Goal: Check status: Check status

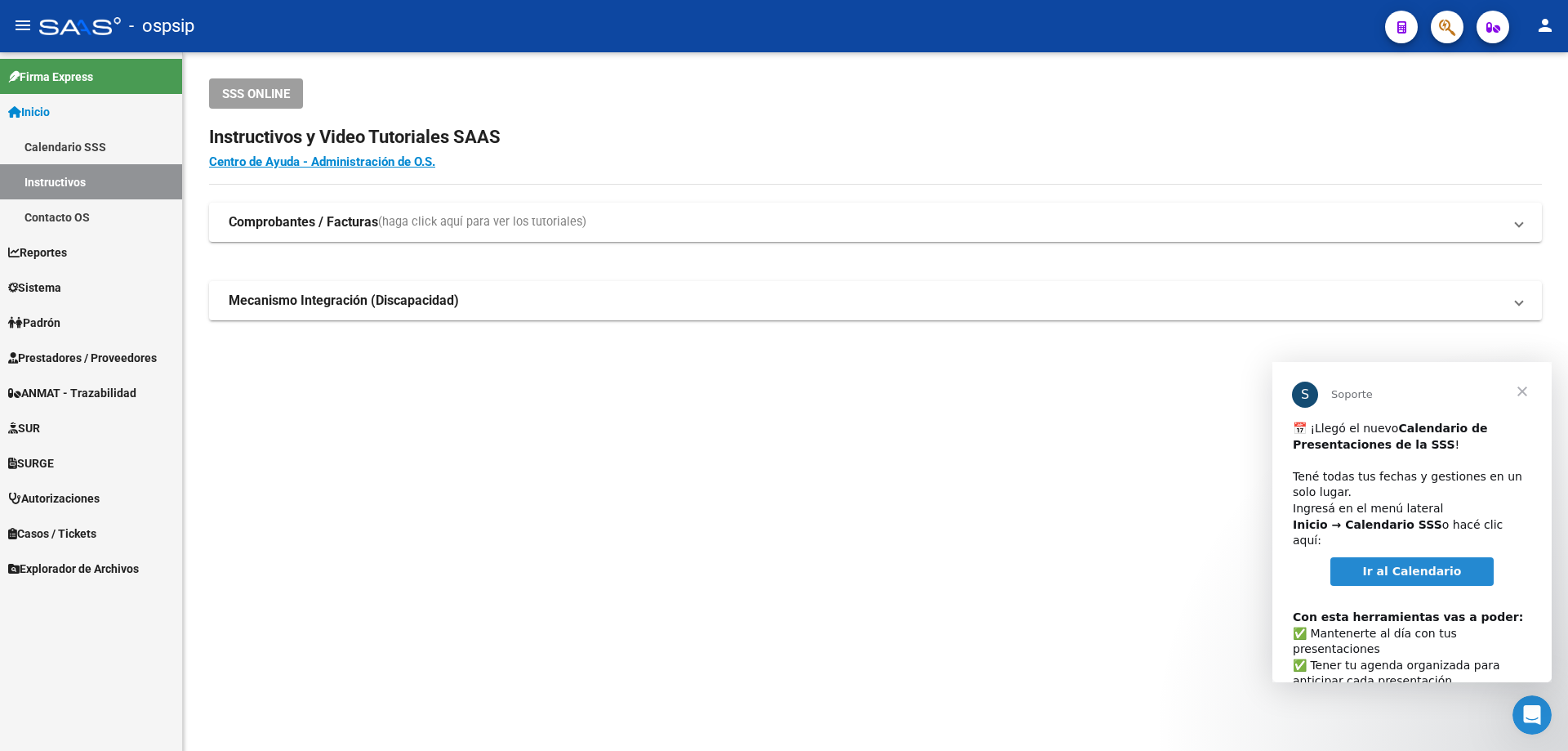
click at [60, 499] on span "Autorizaciones" at bounding box center [54, 498] width 91 height 18
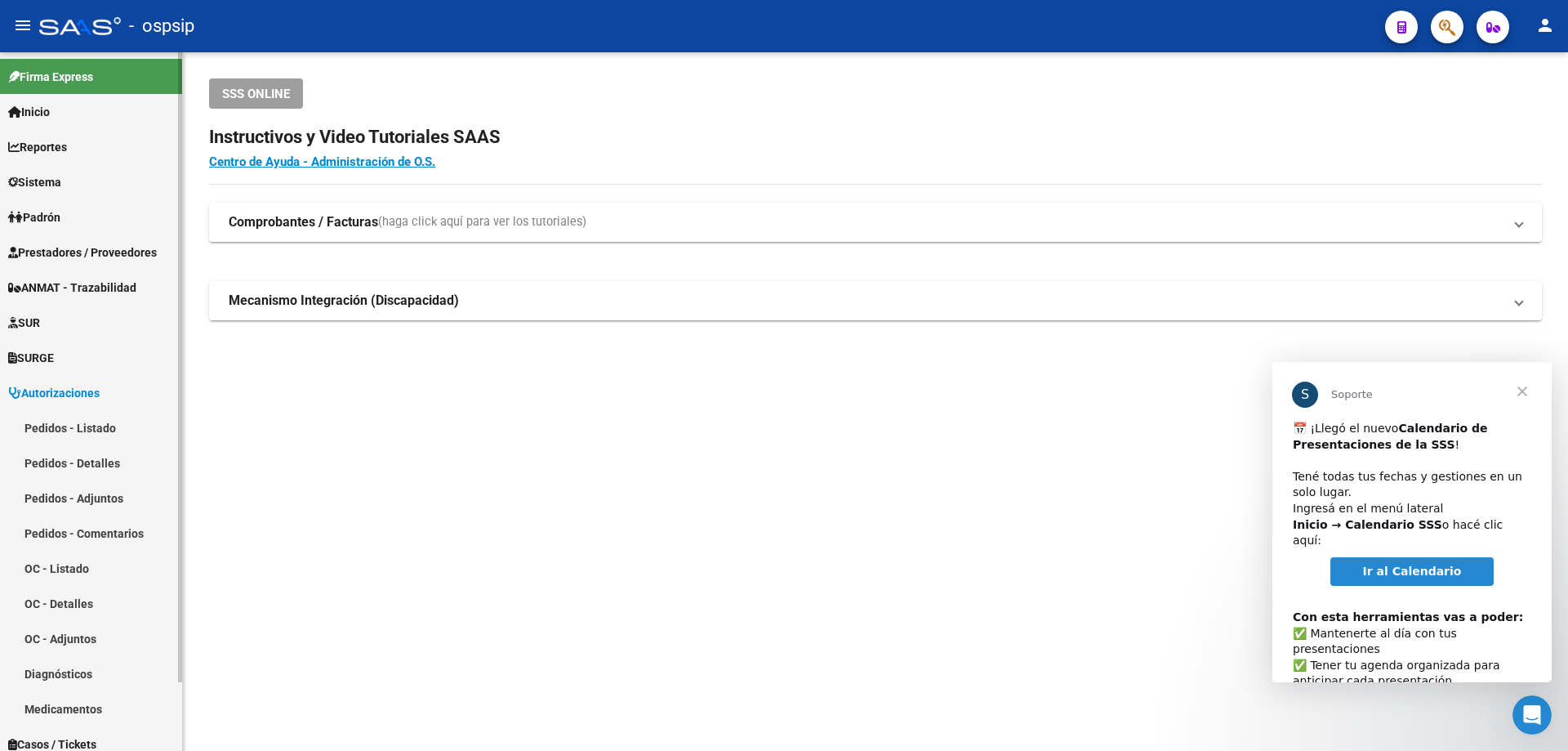
drag, startPoint x: 58, startPoint y: 529, endPoint x: 94, endPoint y: 485, distance: 56.9
click at [58, 529] on mat-nav-list "Pedidos - Listado Pedidos - Detalles Pedidos - Adjuntos Pedidos - Comentarios O…" at bounding box center [91, 568] width 182 height 316
click at [66, 432] on link "Pedidos - Listado" at bounding box center [91, 427] width 182 height 35
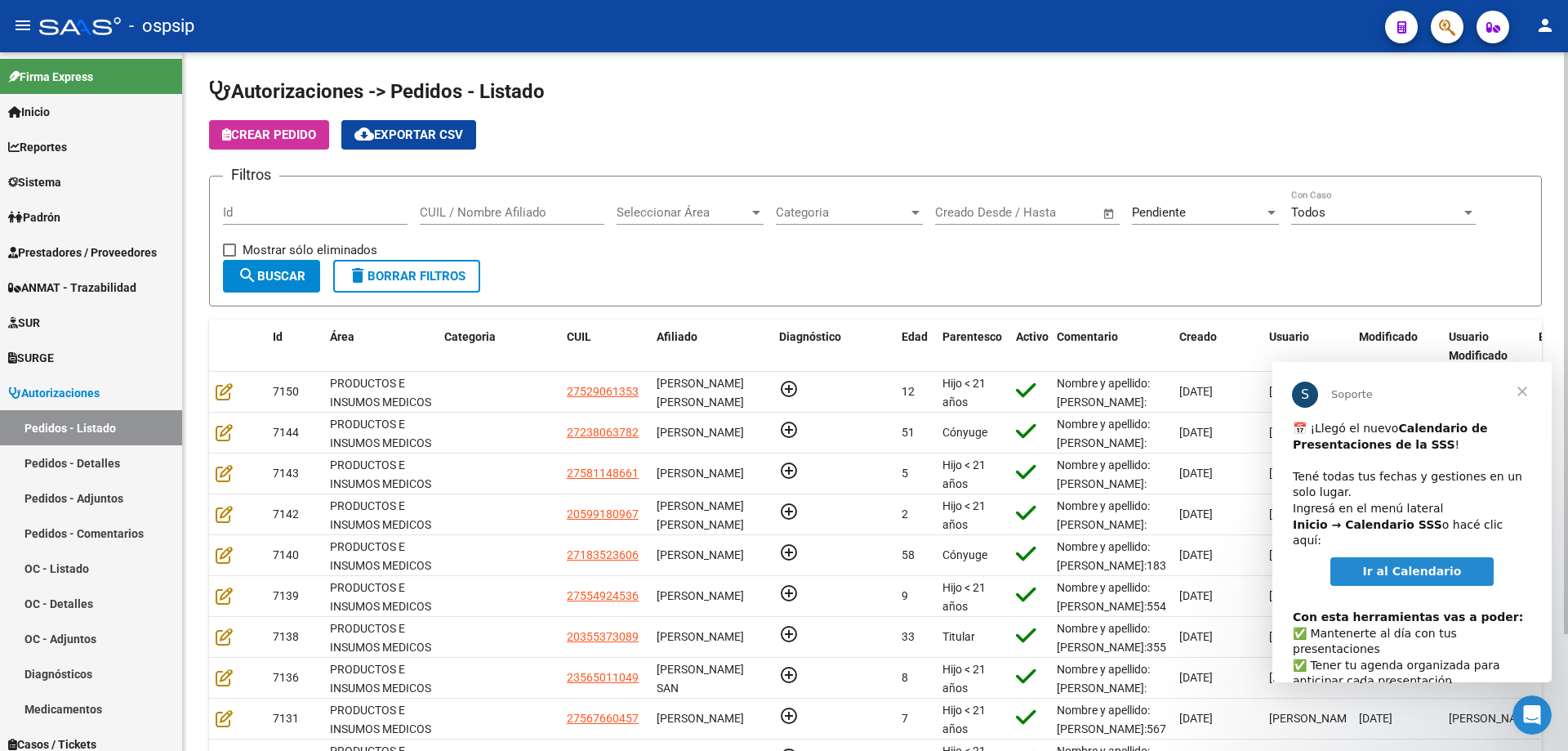
click at [295, 207] on input "Id" at bounding box center [315, 213] width 184 height 15
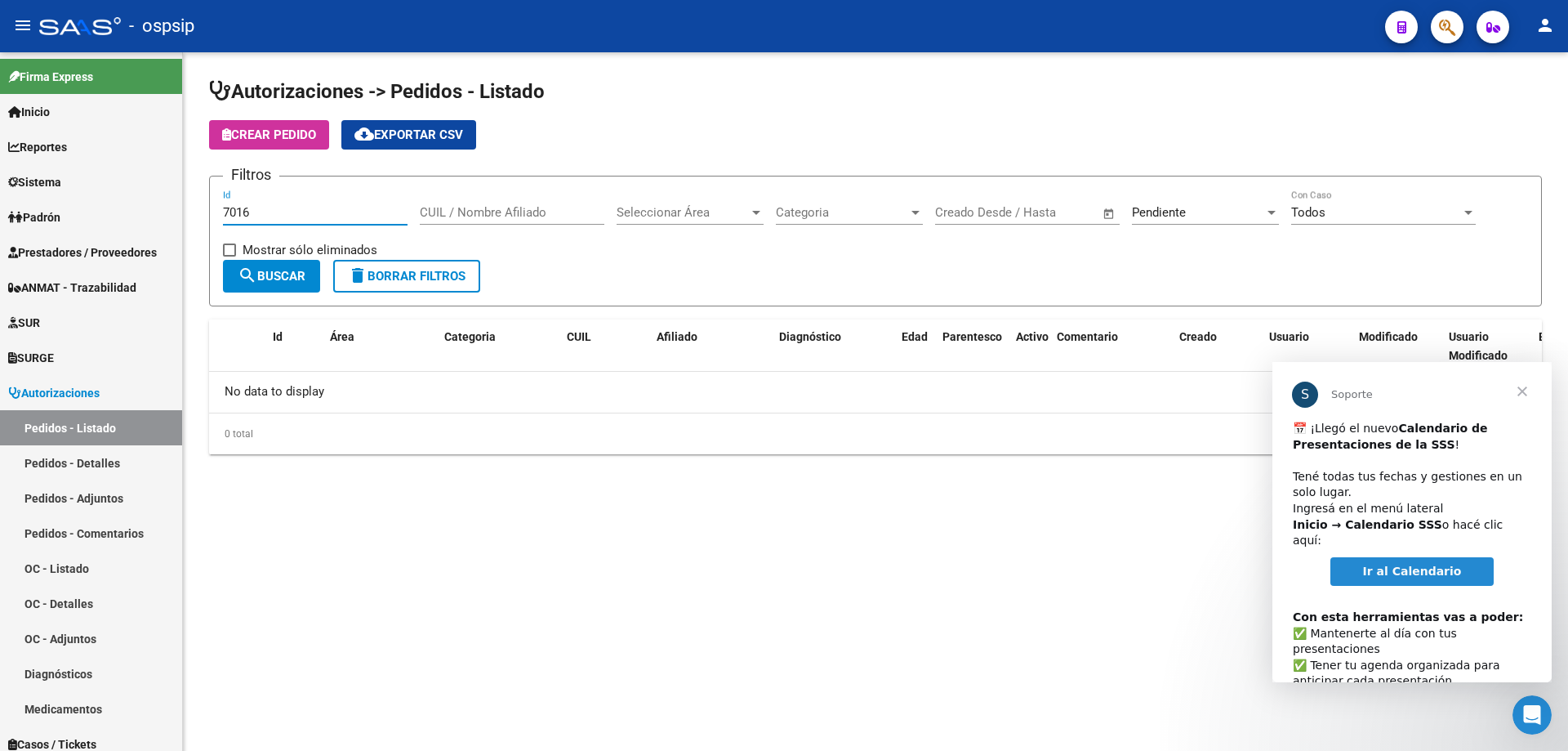
type input "7016"
click at [1138, 212] on span "Pendiente" at bounding box center [1158, 213] width 54 height 15
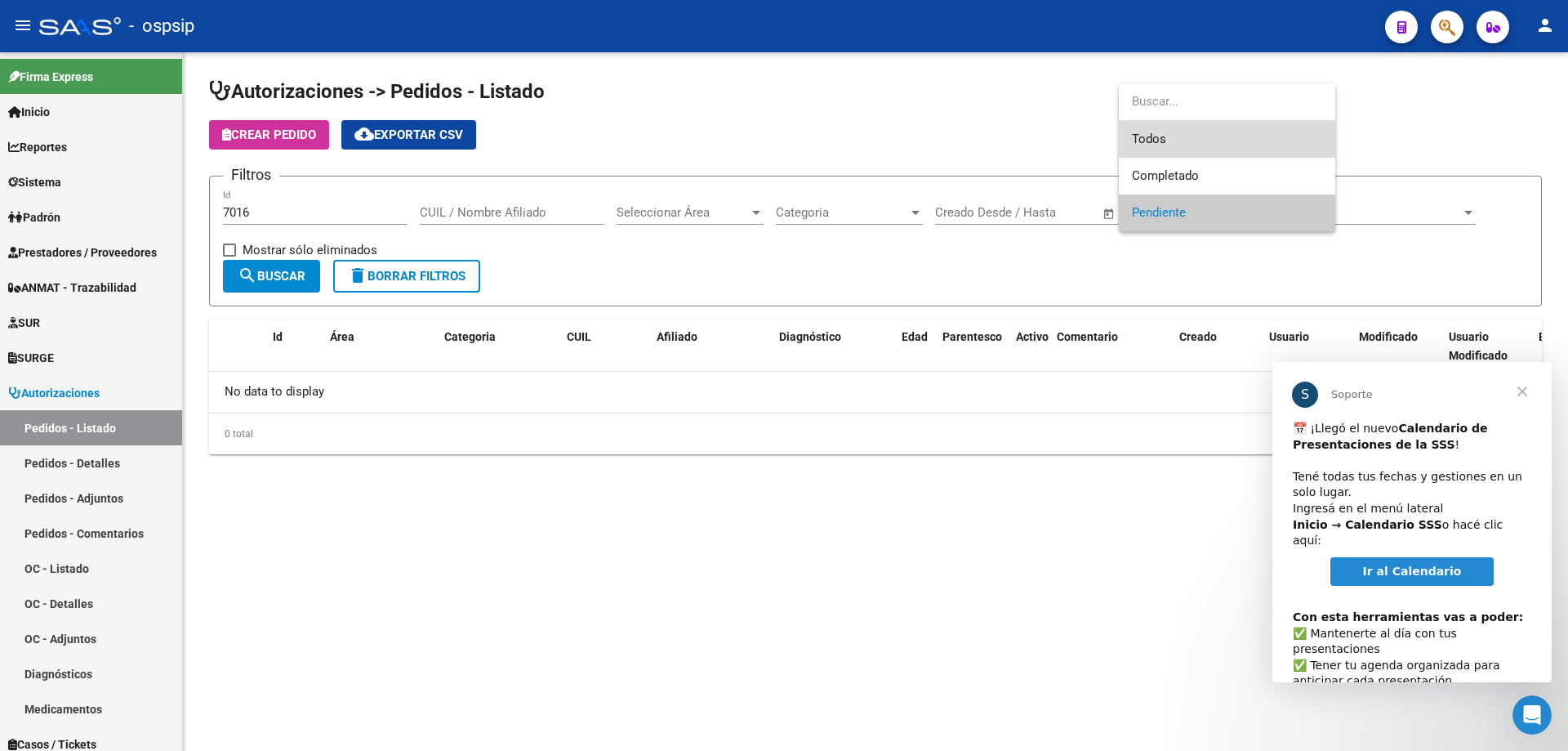
click at [1218, 147] on span "Todos" at bounding box center [1227, 138] width 190 height 37
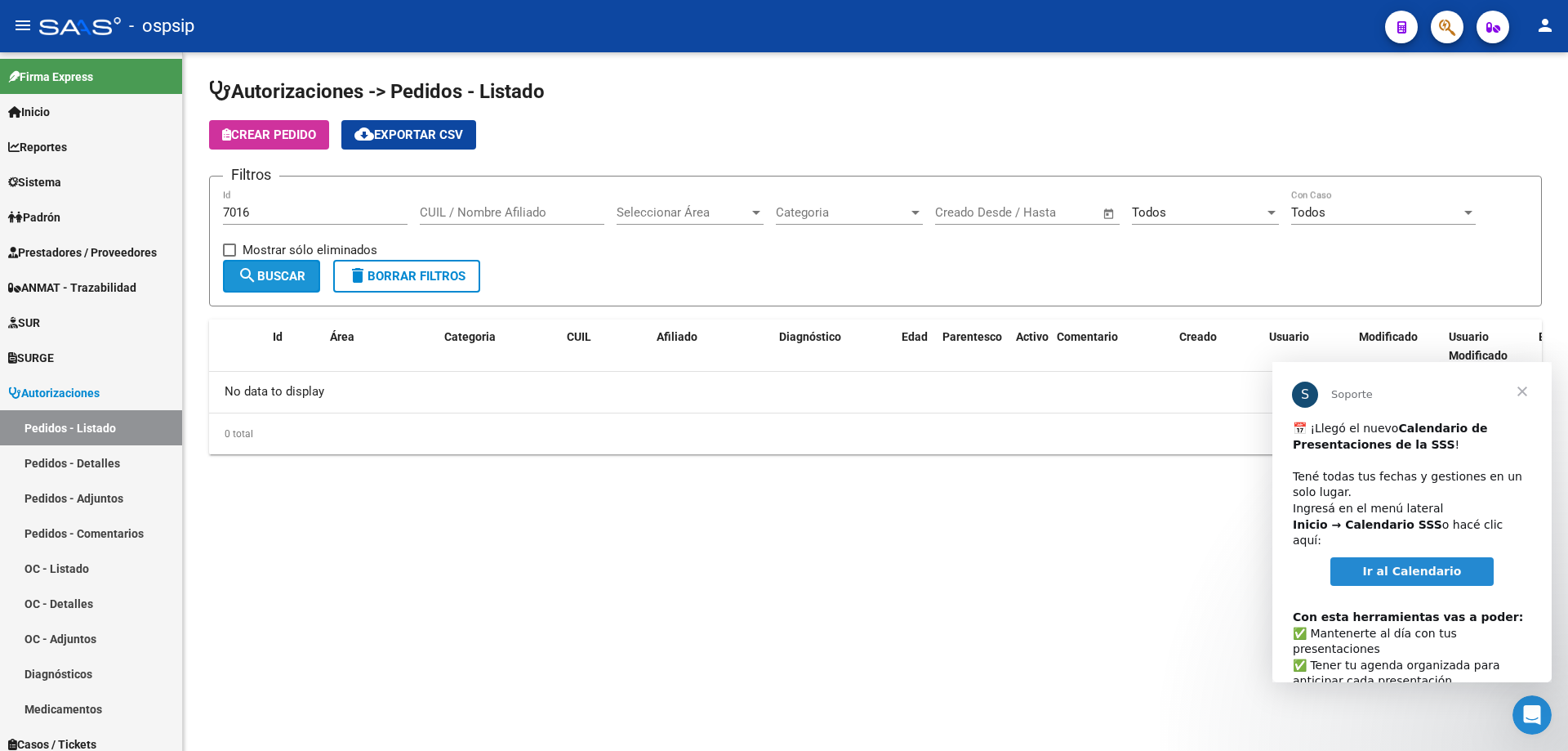
click at [291, 274] on span "search Buscar" at bounding box center [272, 277] width 68 height 15
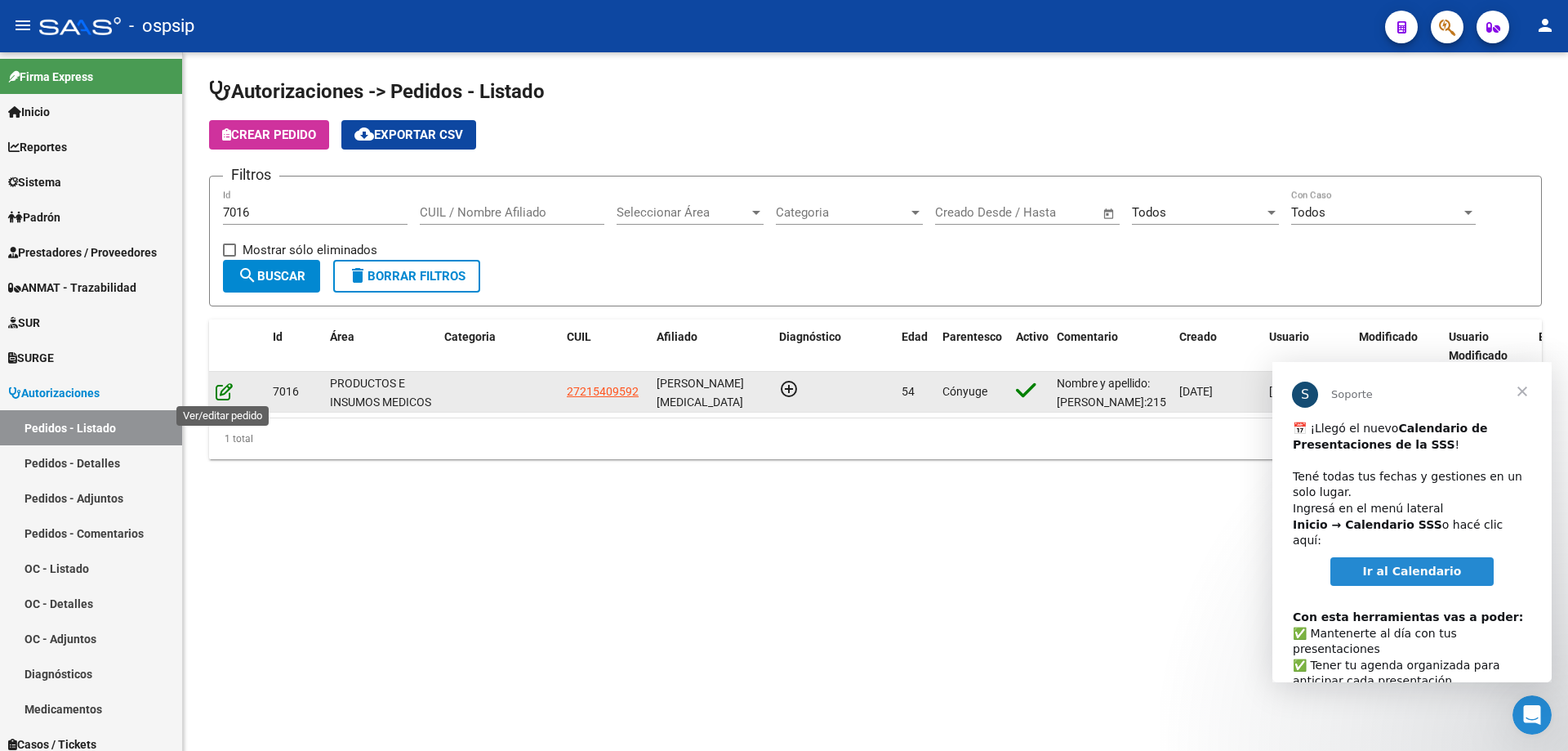
click at [228, 390] on icon at bounding box center [224, 391] width 17 height 18
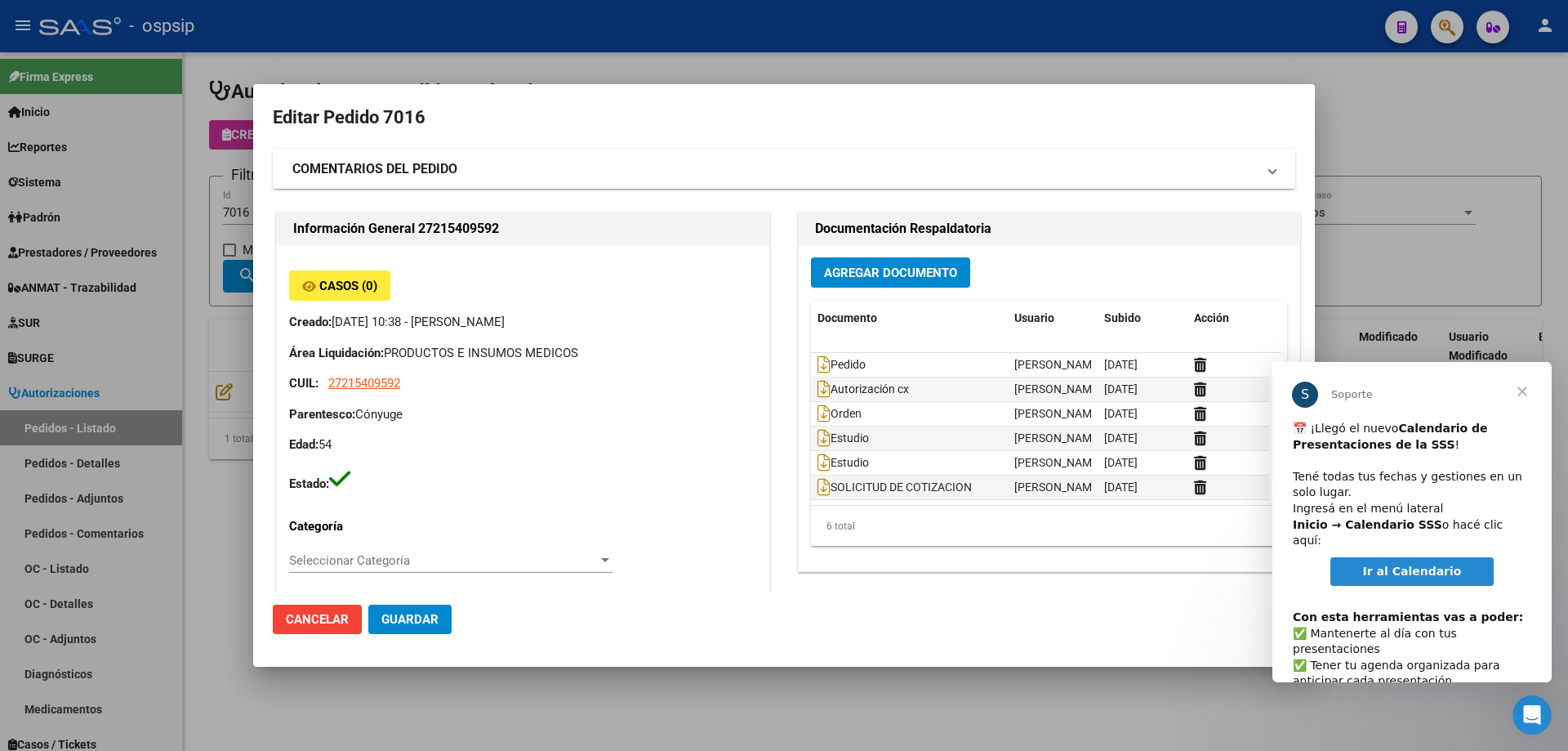
type input "[GEOGRAPHIC_DATA], [GEOGRAPHIC_DATA][PERSON_NAME], [GEOGRAPHIC_DATA] 5800"
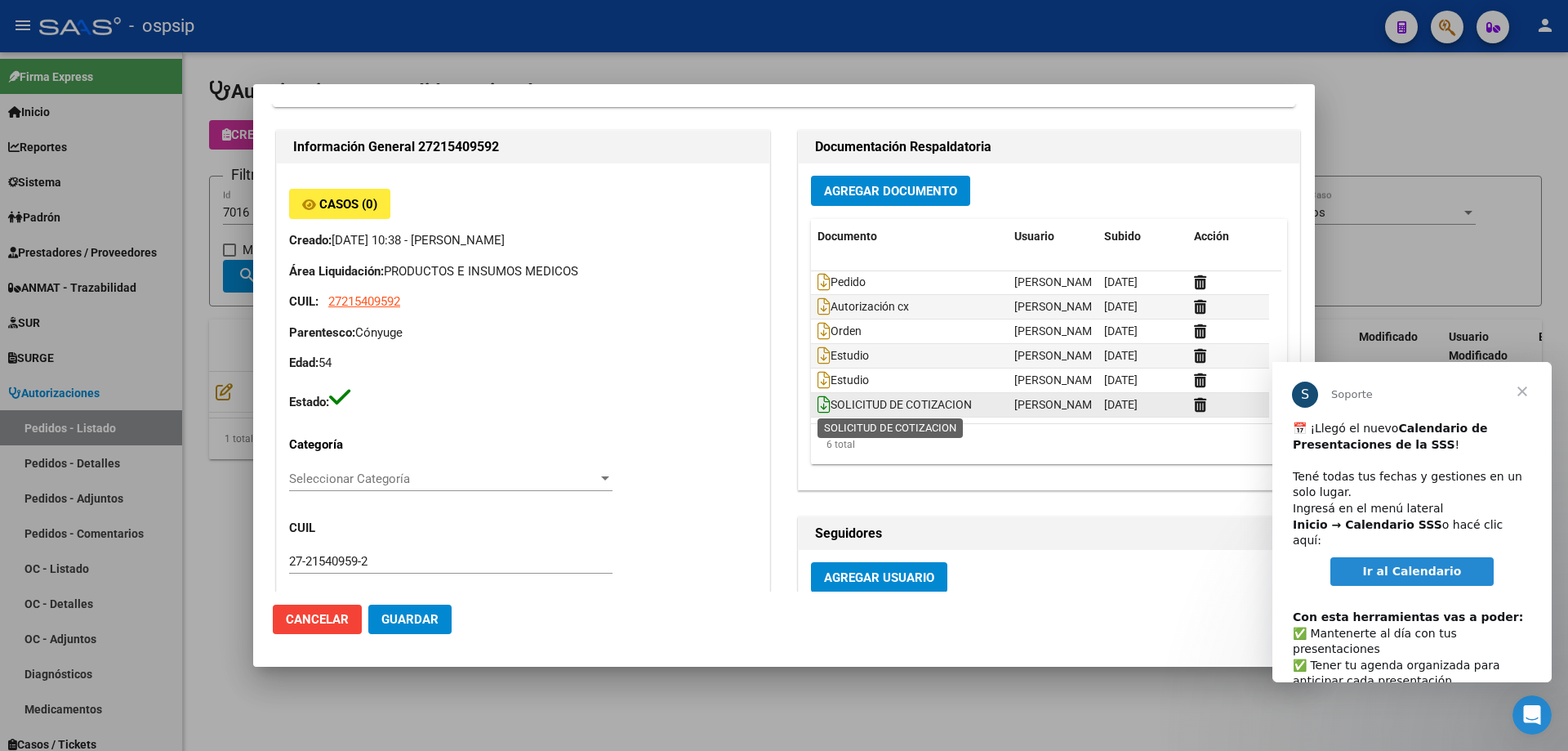
click at [820, 406] on icon at bounding box center [824, 404] width 13 height 18
